Goal: Connect with others: Connect with other users

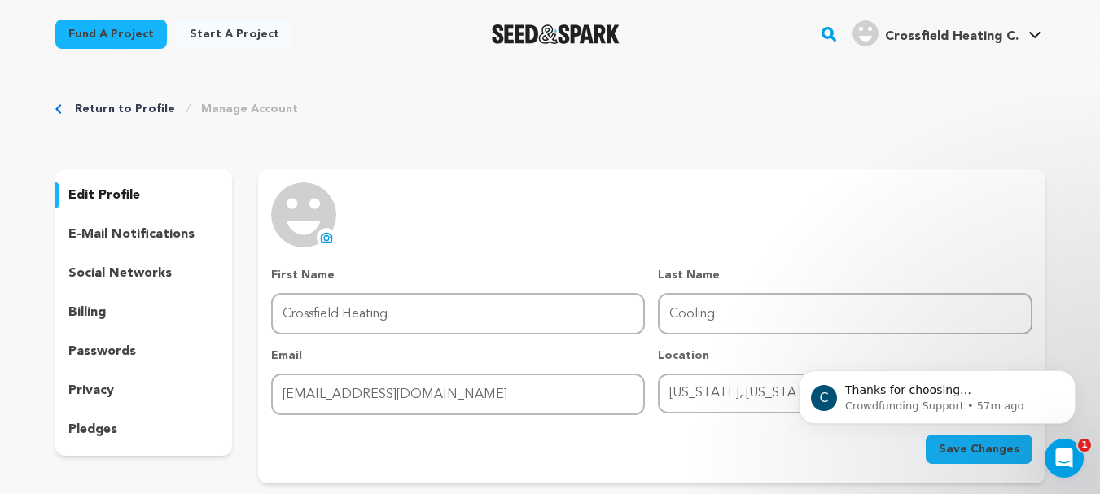
click at [948, 26] on div "Crossfield Heating C." at bounding box center [936, 33] width 166 height 26
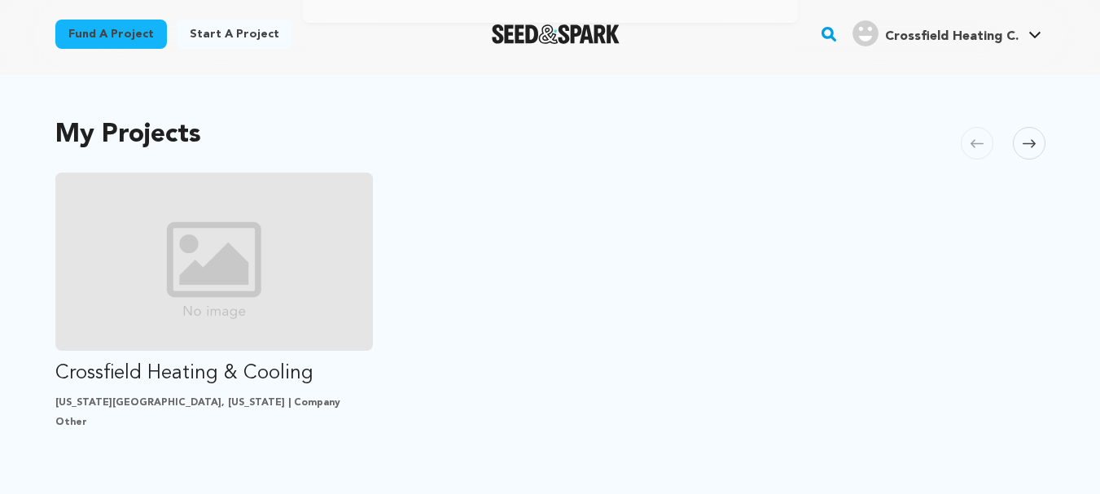
scroll to position [570, 0]
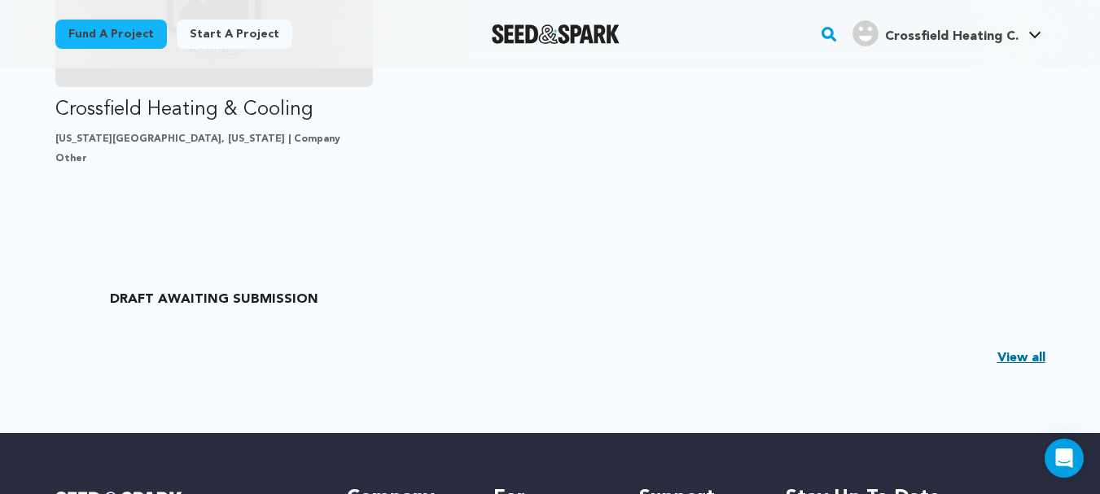
click at [1020, 356] on link "View all" at bounding box center [1022, 359] width 48 height 20
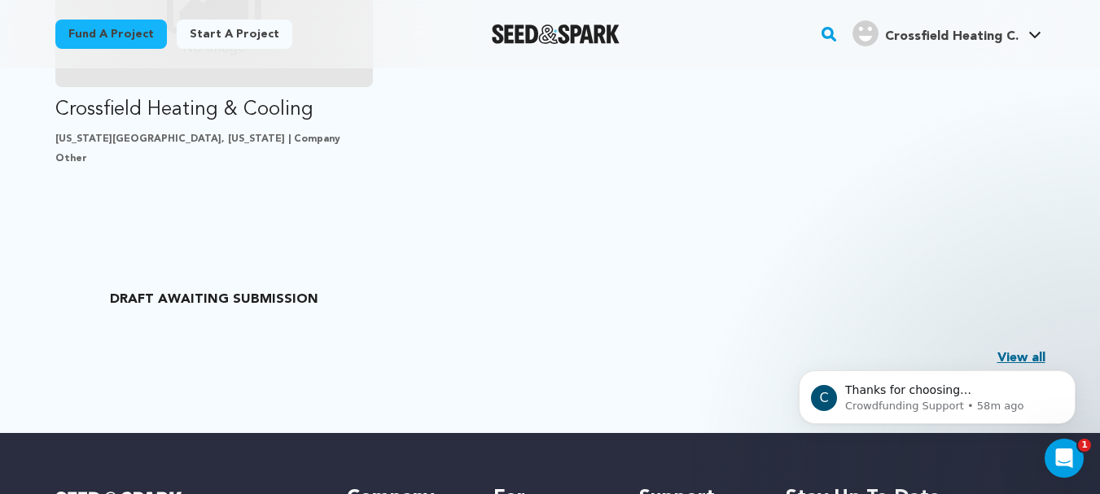
scroll to position [0, 0]
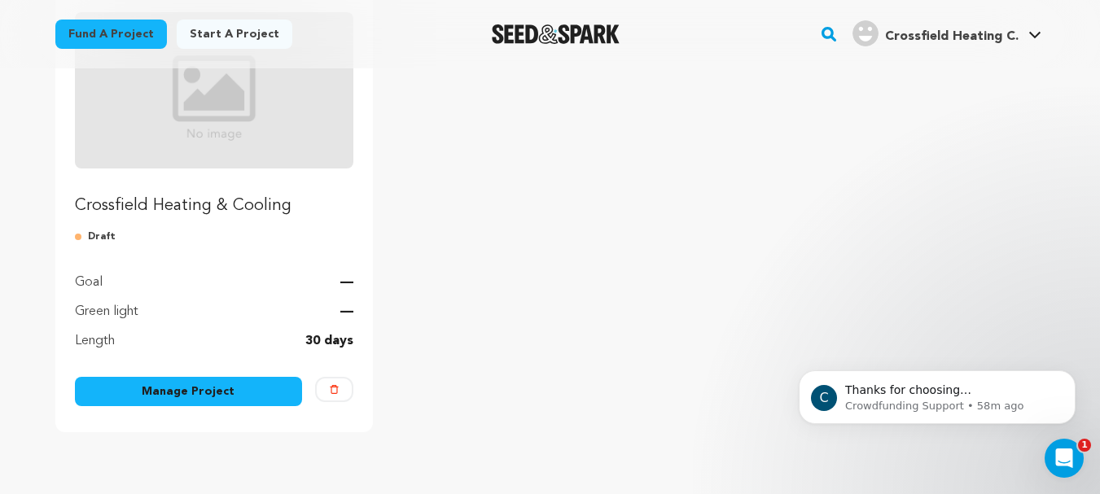
click at [196, 149] on img "Fund Crossfield Heating & Cooling" at bounding box center [214, 90] width 279 height 156
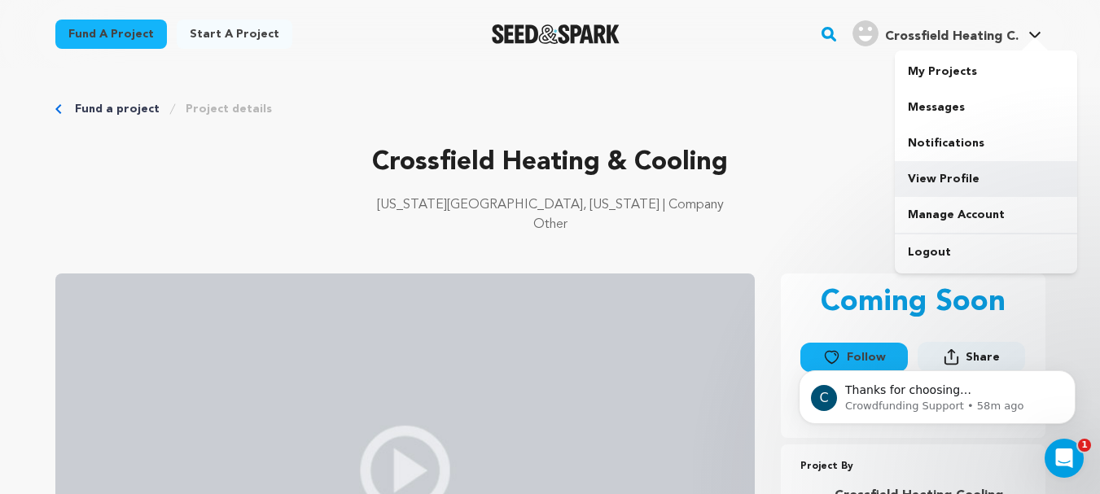
click at [925, 177] on link "View Profile" at bounding box center [986, 179] width 182 height 36
